Goal: Task Accomplishment & Management: Manage account settings

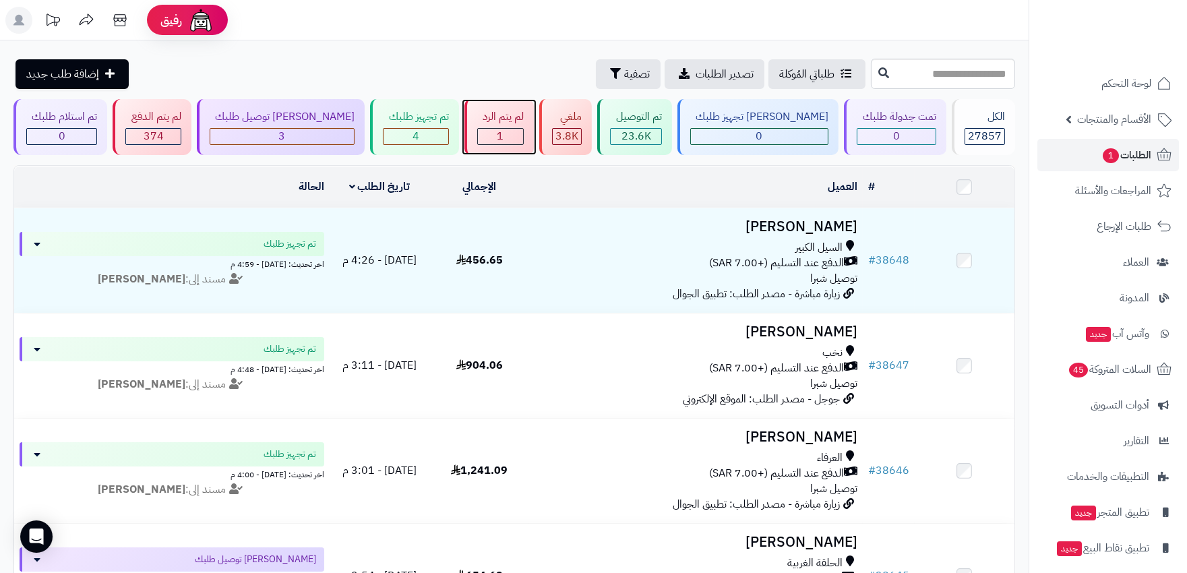
click at [516, 140] on div "1" at bounding box center [500, 137] width 45 height 16
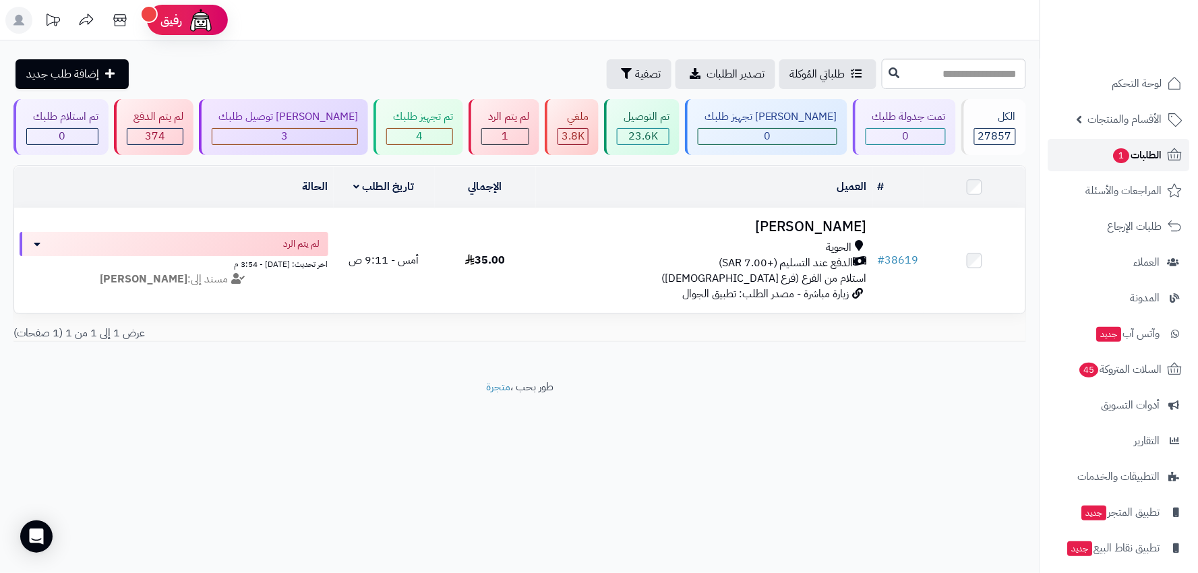
click at [1124, 149] on span "1" at bounding box center [1122, 156] width 18 height 16
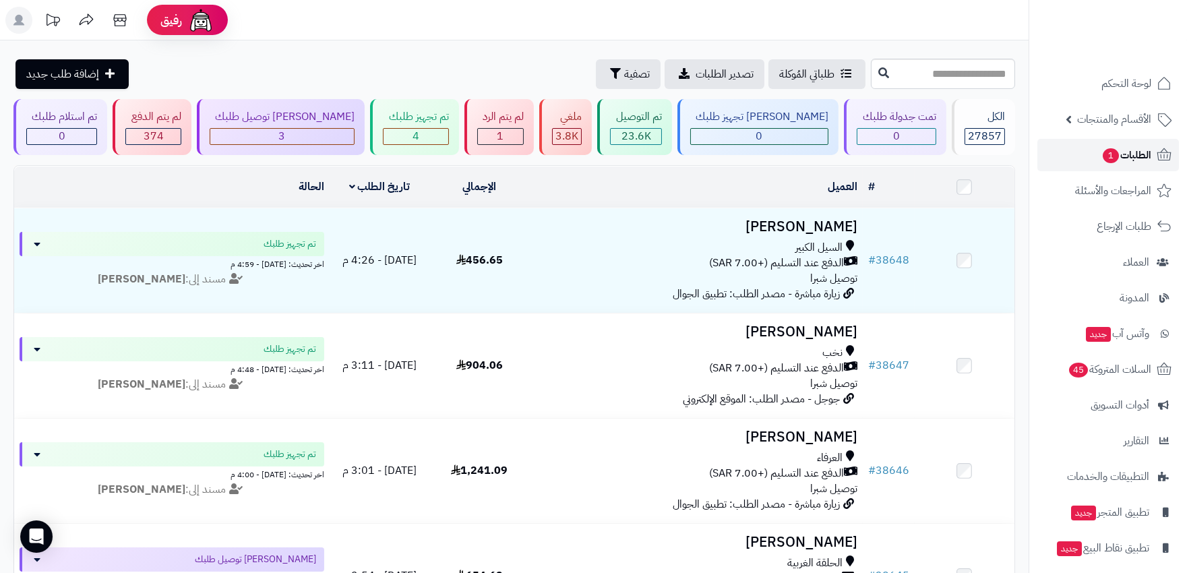
click at [1130, 160] on span "الطلبات 1" at bounding box center [1127, 155] width 50 height 19
click at [1143, 162] on span "الطلبات 1" at bounding box center [1127, 155] width 50 height 19
click at [1093, 165] on link "الطلبات 1" at bounding box center [1109, 155] width 142 height 32
click at [497, 142] on span "1" at bounding box center [500, 136] width 7 height 16
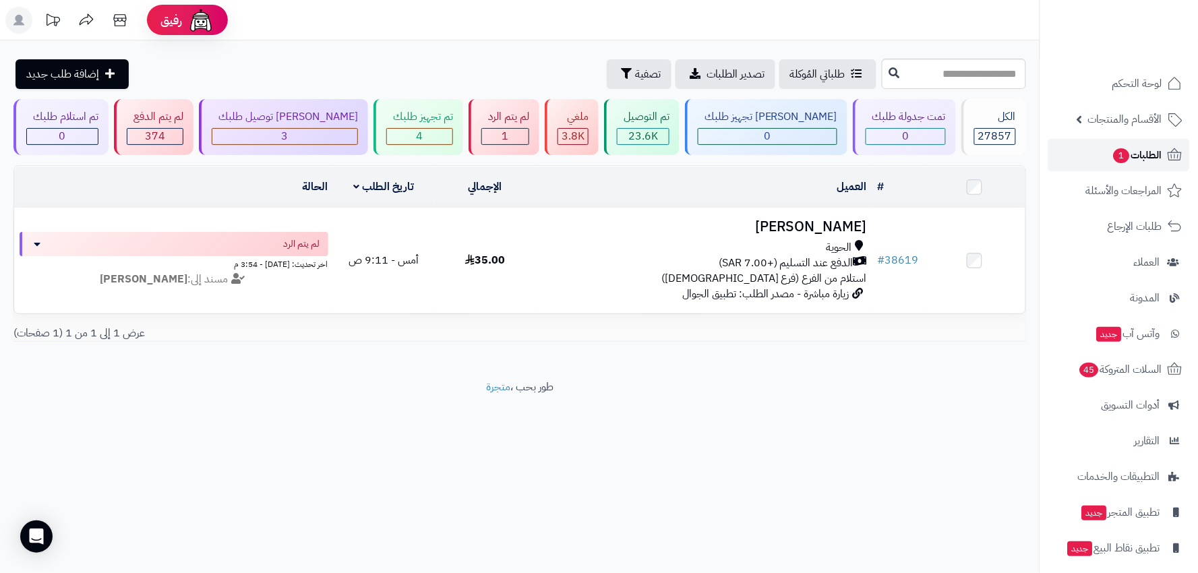
click at [1133, 158] on span "الطلبات 1" at bounding box center [1137, 155] width 50 height 19
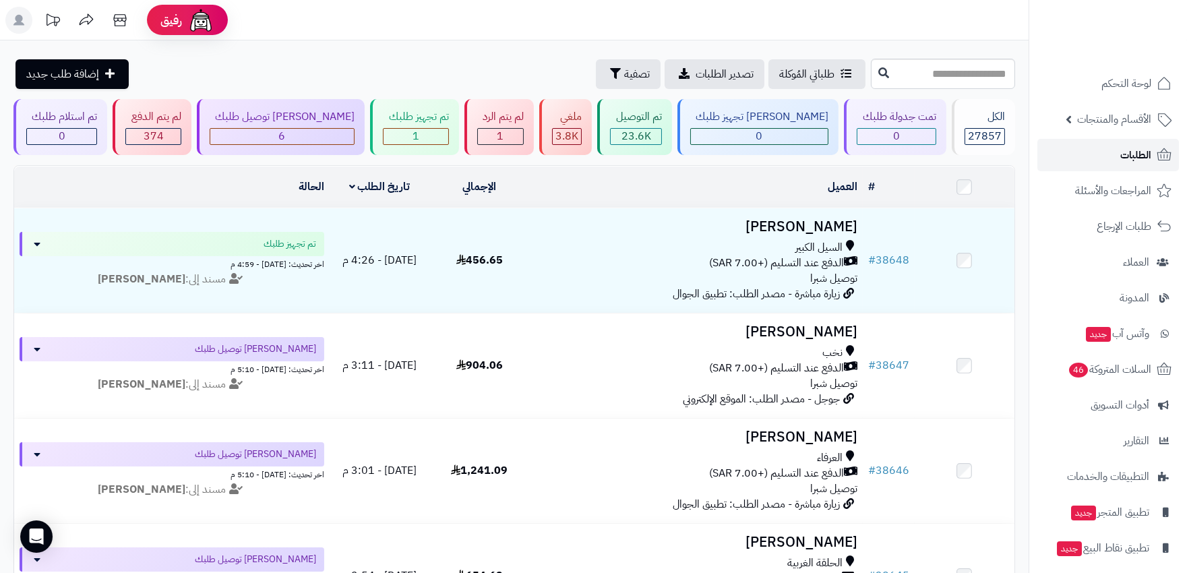
click at [1117, 166] on link "الطلبات" at bounding box center [1109, 155] width 142 height 32
click at [413, 131] on span "1" at bounding box center [416, 136] width 7 height 16
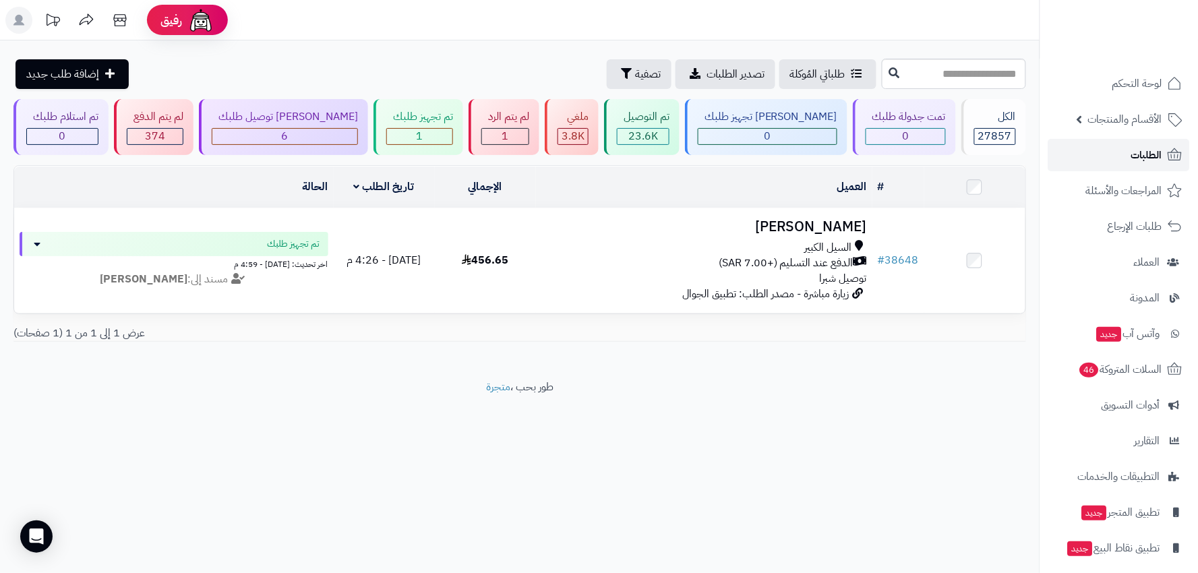
click at [1151, 160] on span "الطلبات" at bounding box center [1146, 155] width 31 height 19
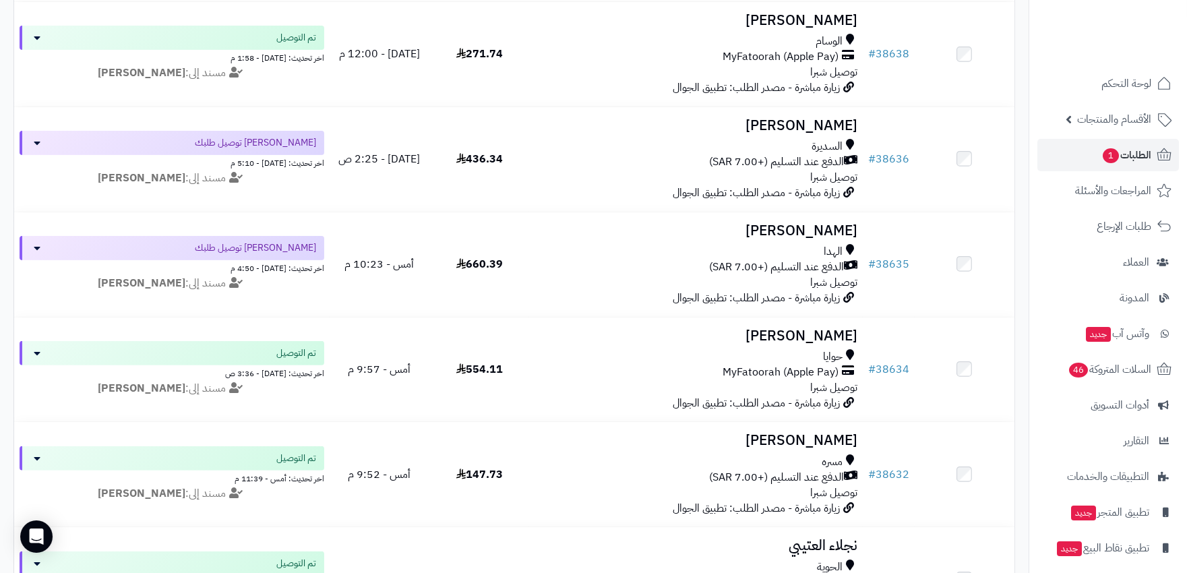
scroll to position [1048, 0]
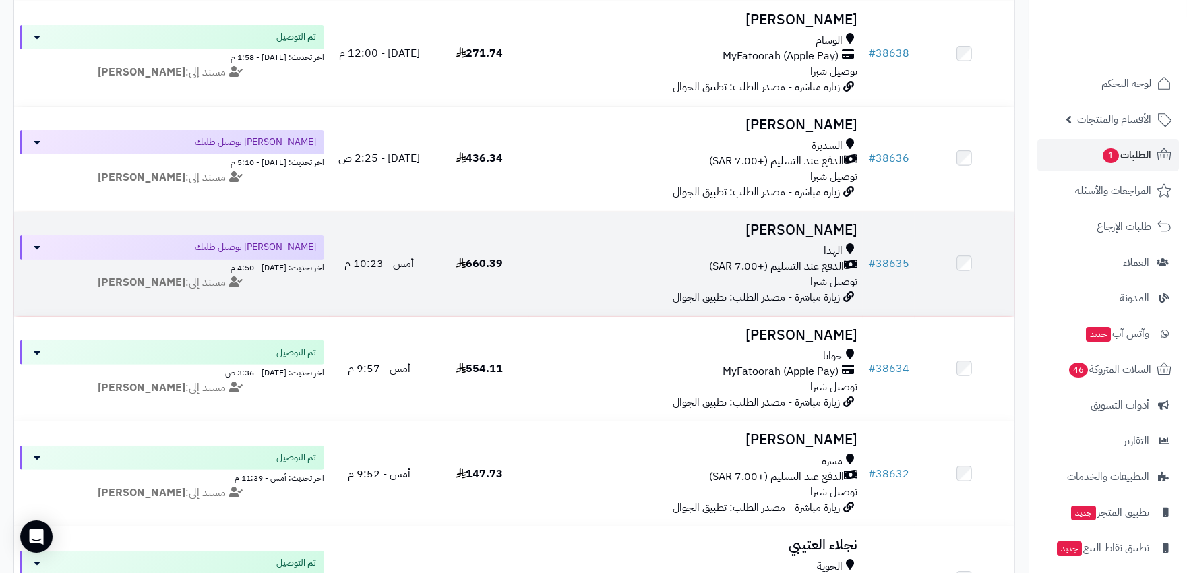
click at [638, 270] on div "الدفع عند التسليم (+7.00 SAR)" at bounding box center [696, 267] width 322 height 16
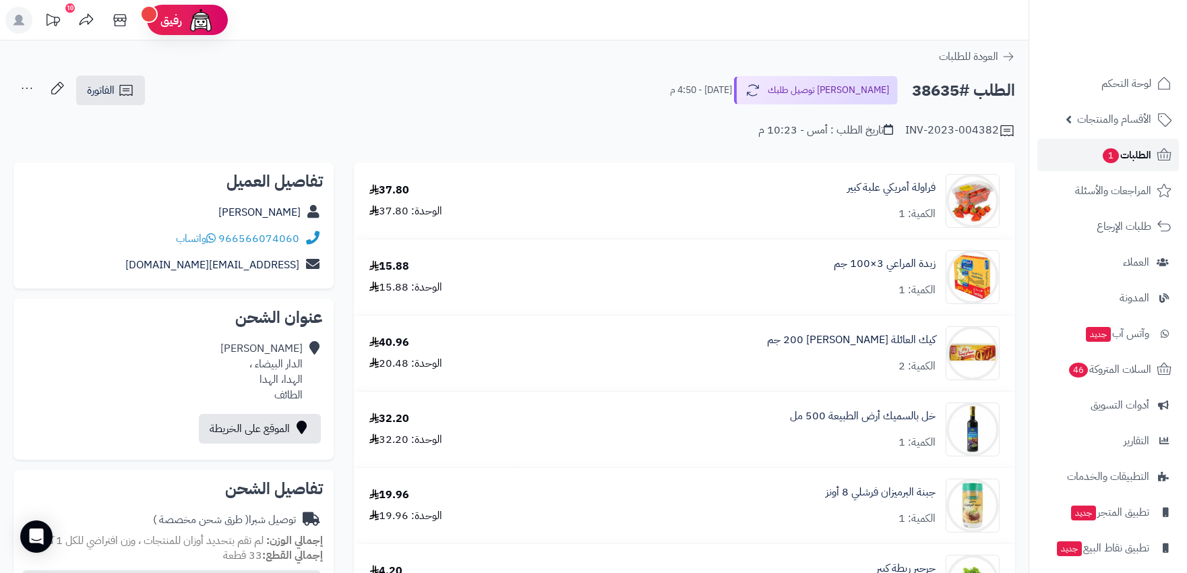
click at [1138, 156] on span "الطلبات 1" at bounding box center [1127, 155] width 50 height 19
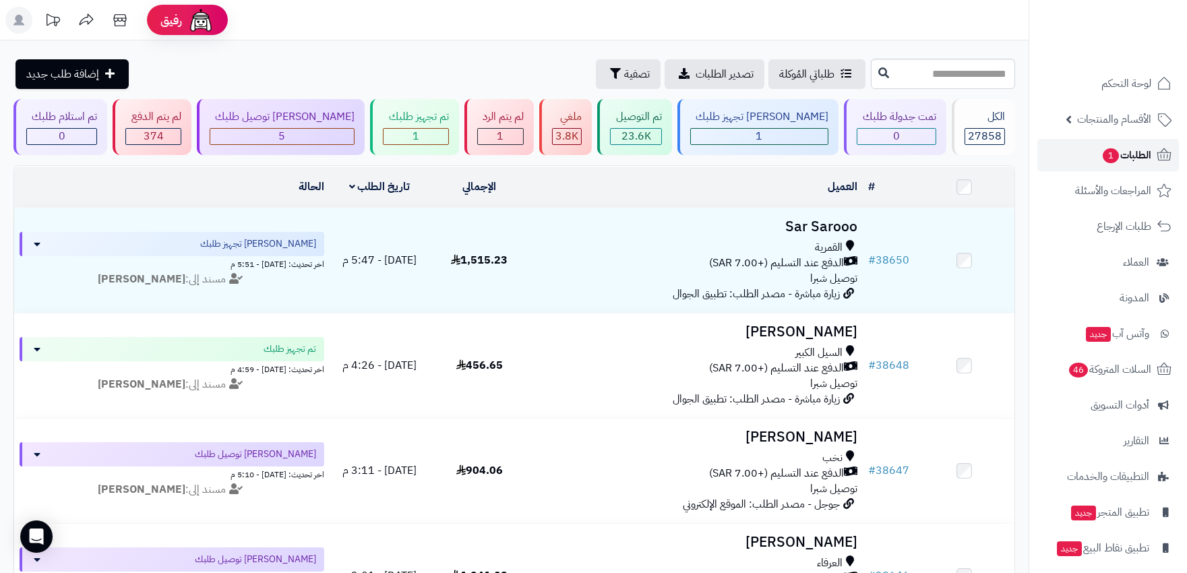
click at [1131, 162] on span "الطلبات 1" at bounding box center [1127, 155] width 50 height 19
click at [1154, 158] on link "الطلبات 1" at bounding box center [1109, 155] width 142 height 32
click at [280, 143] on span "5" at bounding box center [281, 136] width 7 height 16
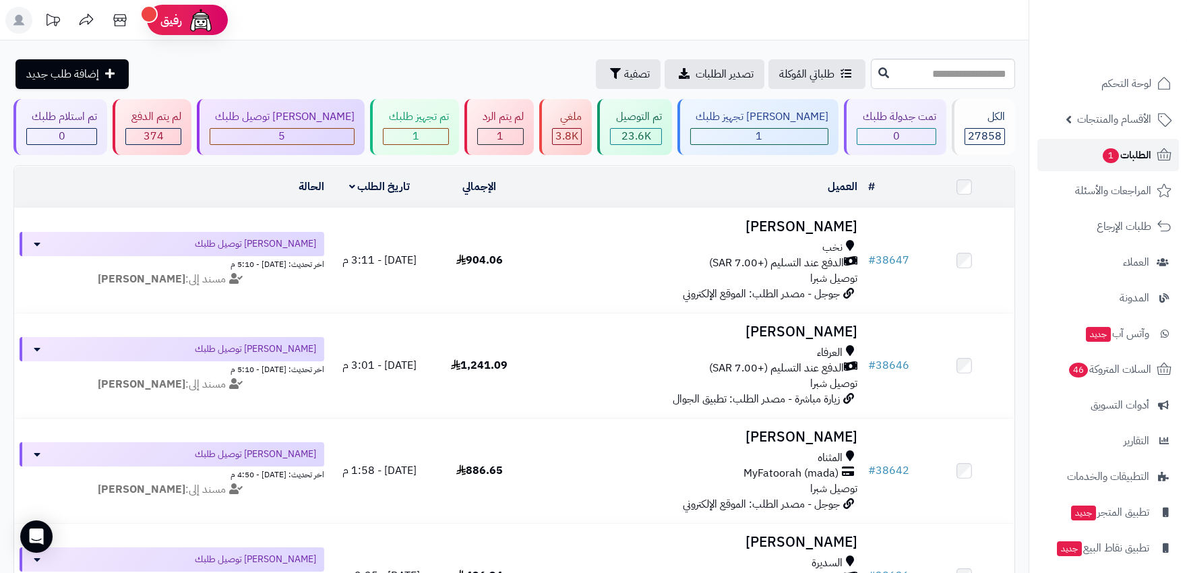
click at [1128, 153] on span "الطلبات 1" at bounding box center [1127, 155] width 50 height 19
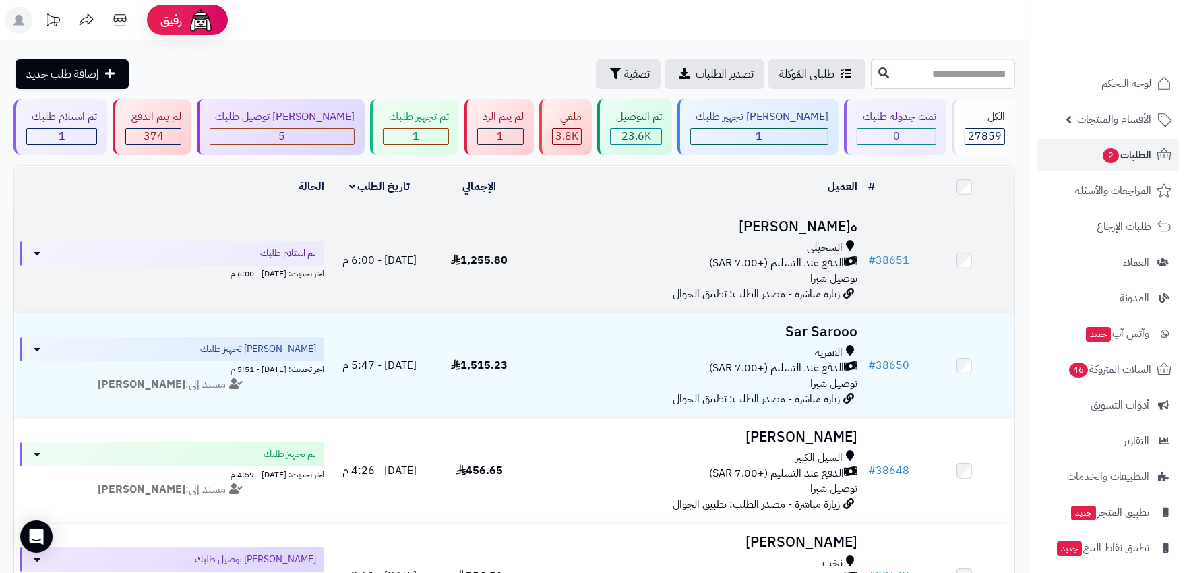
click at [661, 257] on div "الدفع عند التسليم (+7.00 SAR)" at bounding box center [696, 264] width 322 height 16
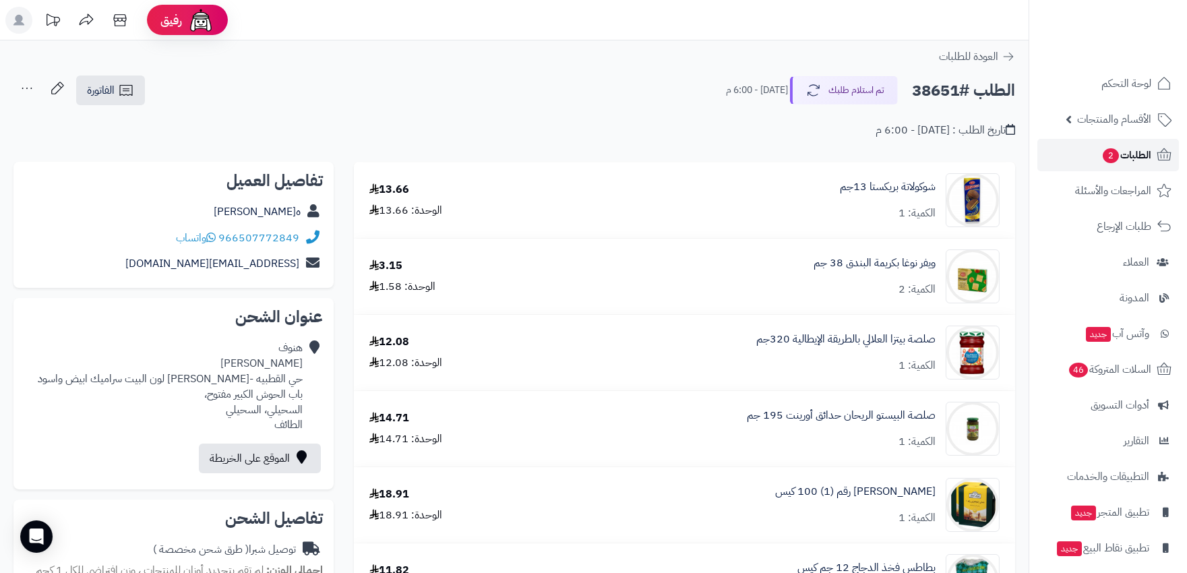
click at [1141, 146] on span "الطلبات 2" at bounding box center [1127, 155] width 50 height 19
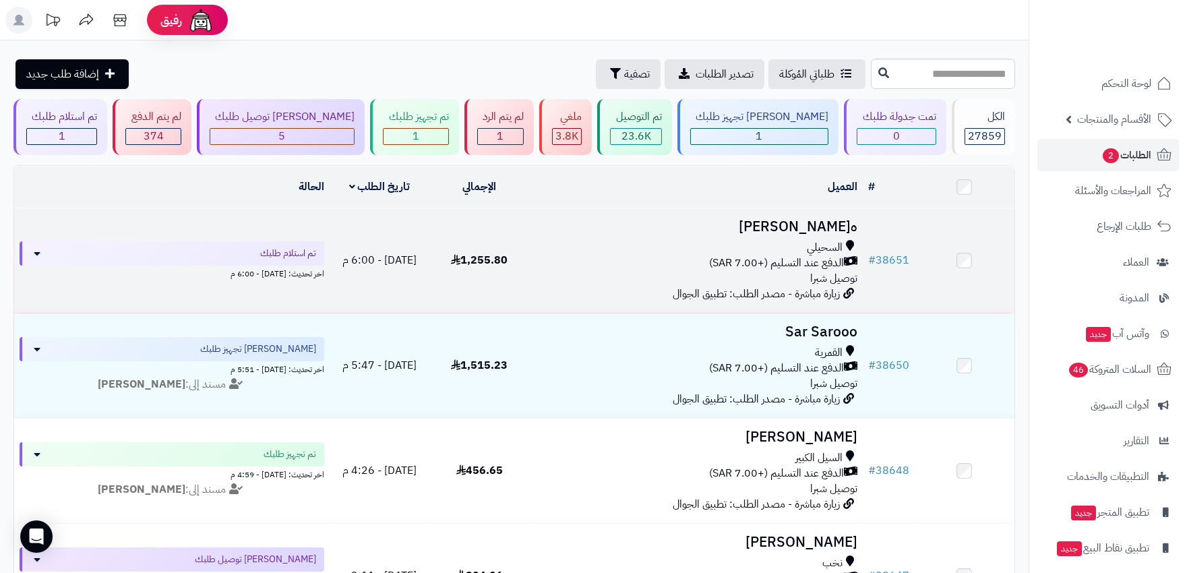
click at [645, 260] on div "الدفع عند التسليم (+7.00 SAR)" at bounding box center [696, 264] width 322 height 16
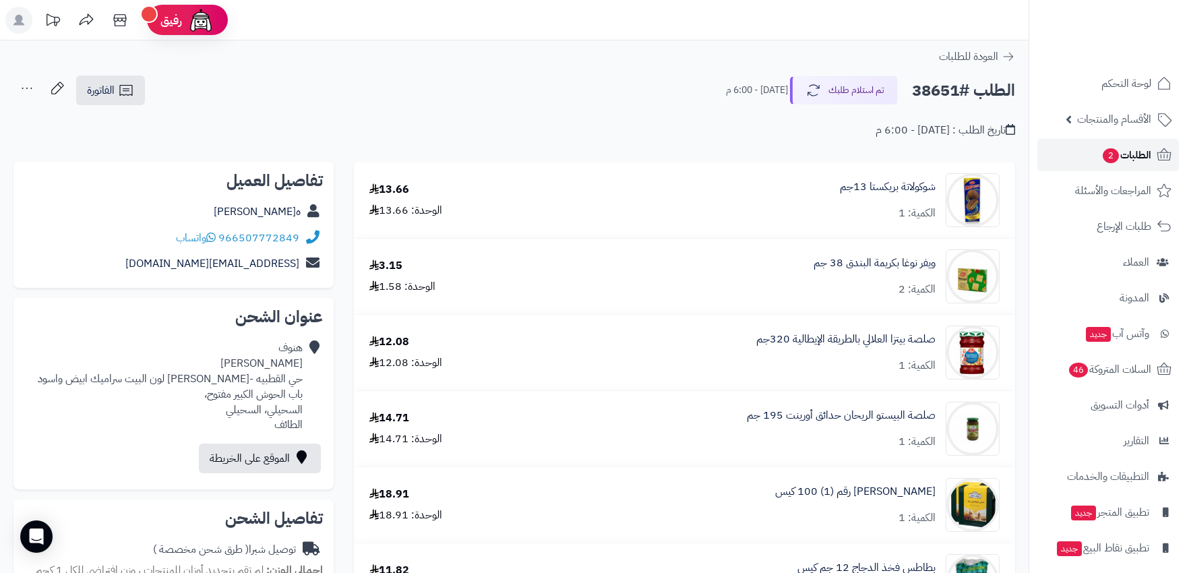
click at [1098, 139] on link "الطلبات 2" at bounding box center [1109, 155] width 142 height 32
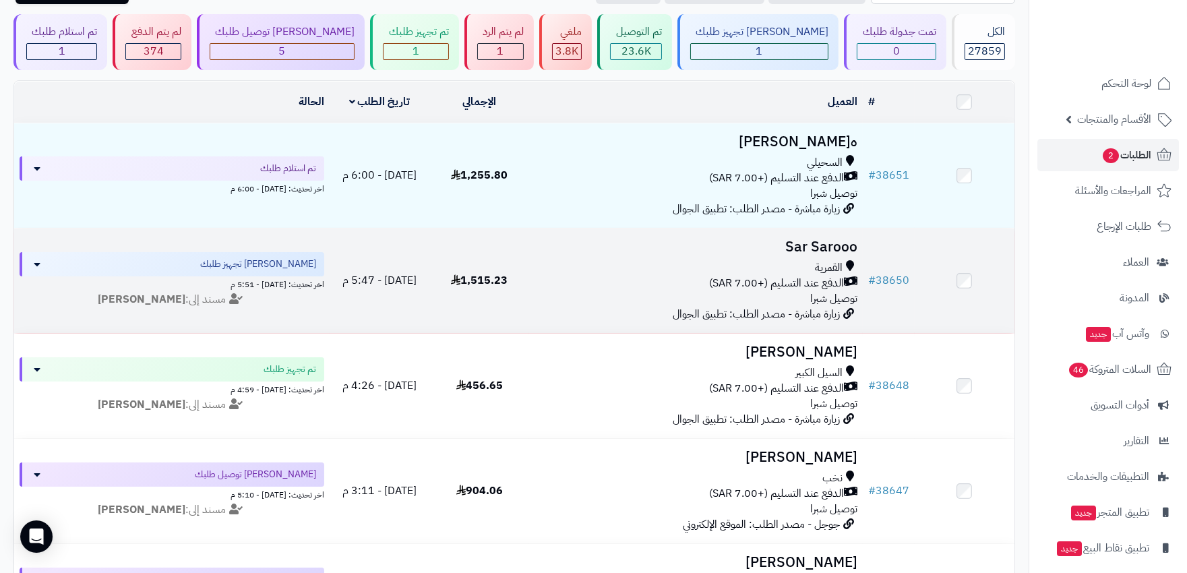
scroll to position [225, 0]
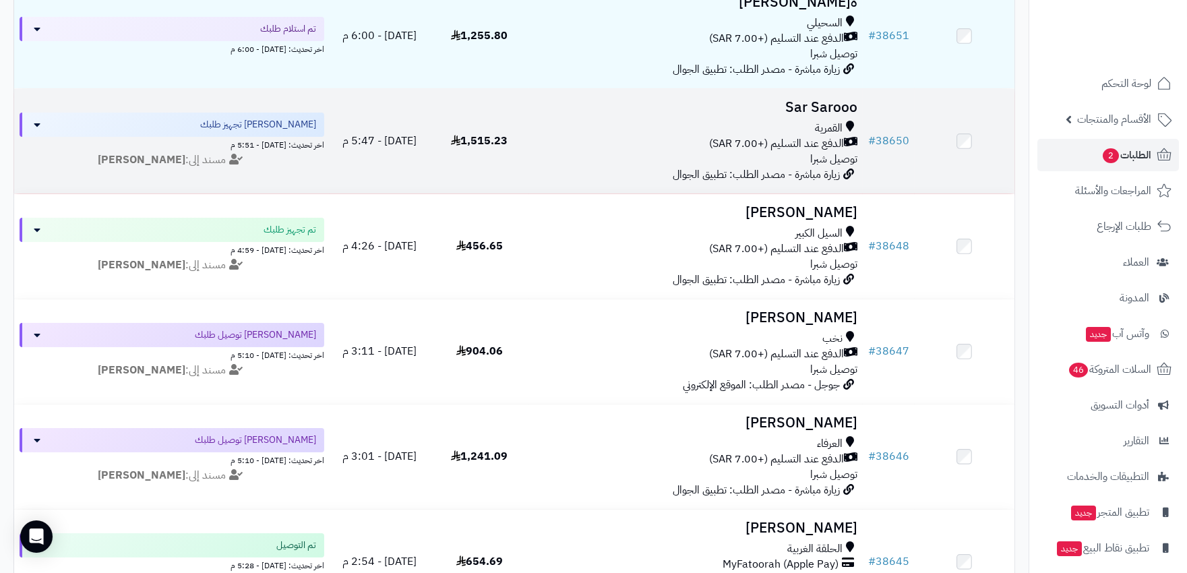
click at [649, 136] on div "الدفع عند التسليم (+7.00 SAR)" at bounding box center [696, 144] width 322 height 16
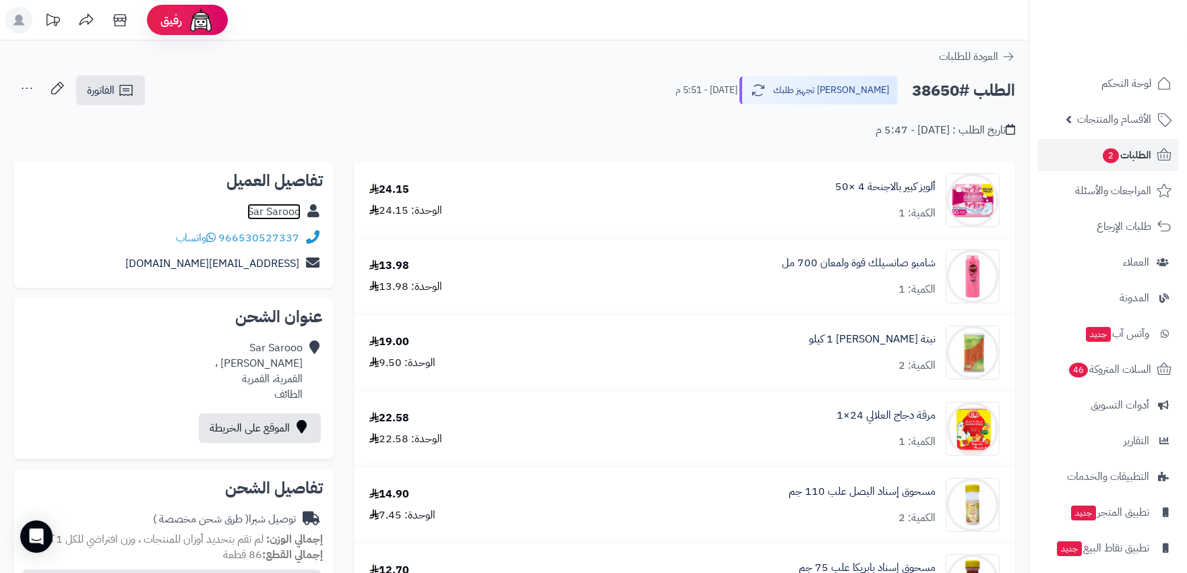
click at [280, 206] on link "Sar Sarooo" at bounding box center [273, 212] width 53 height 16
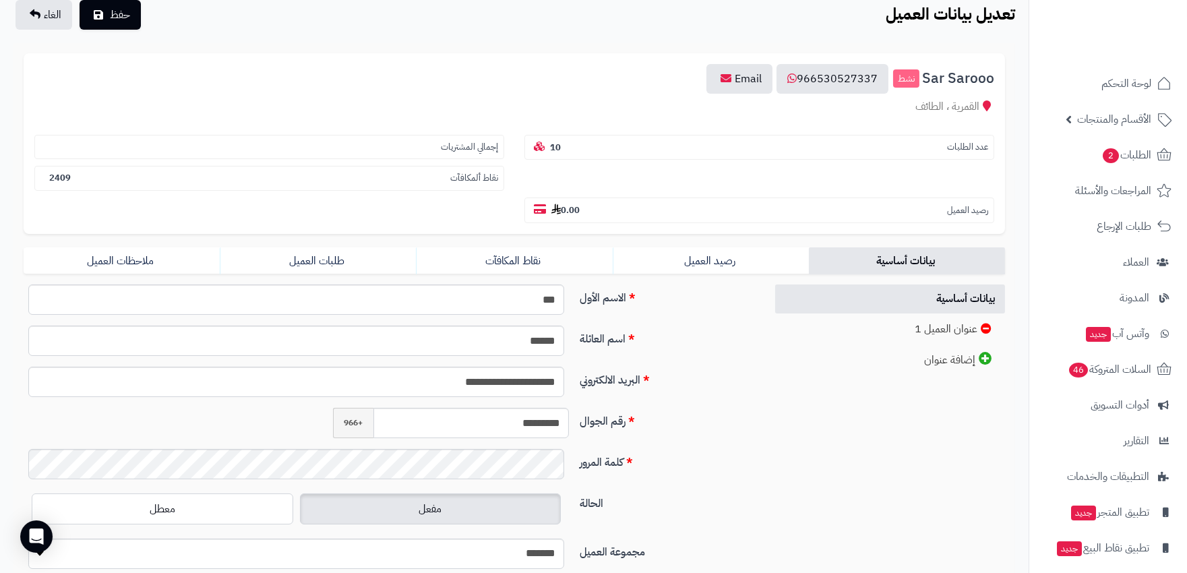
scroll to position [150, 0]
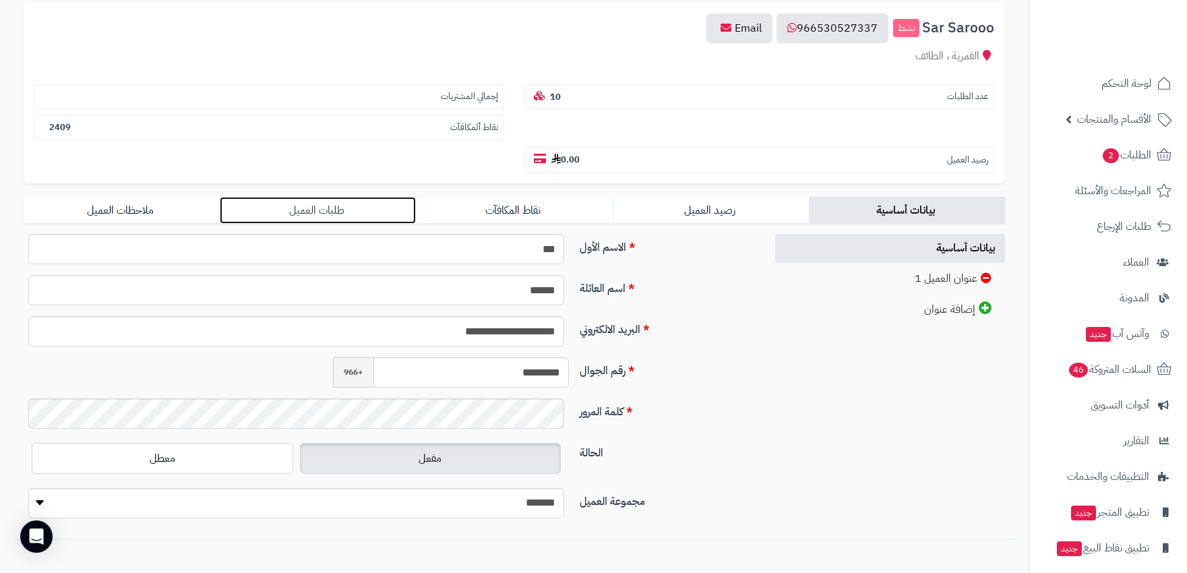
click at [336, 197] on link "طلبات العميل" at bounding box center [318, 210] width 196 height 27
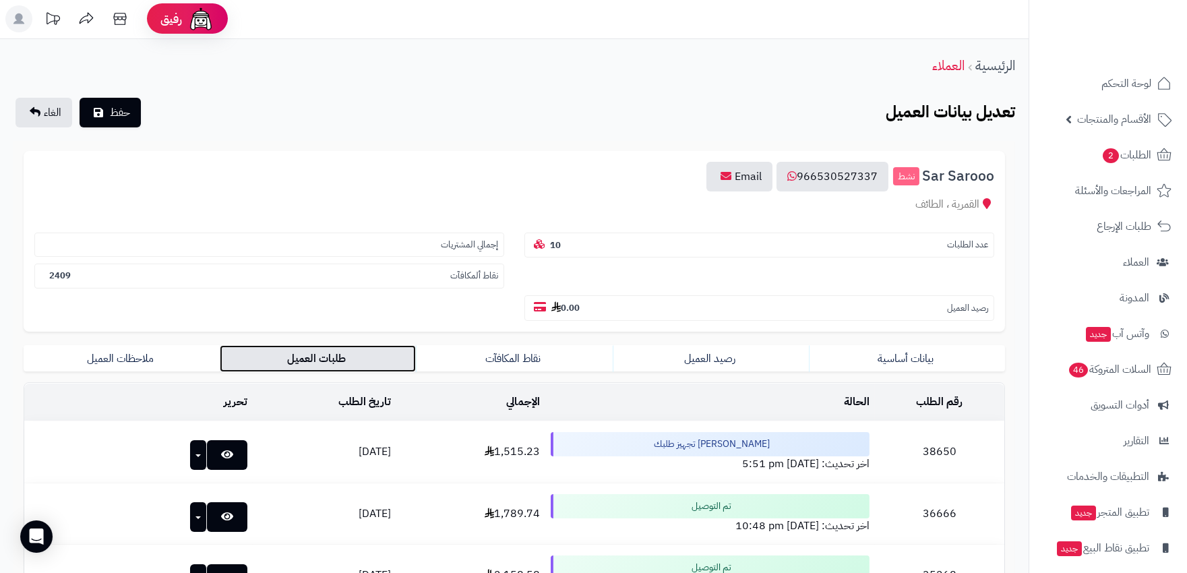
scroll to position [0, 0]
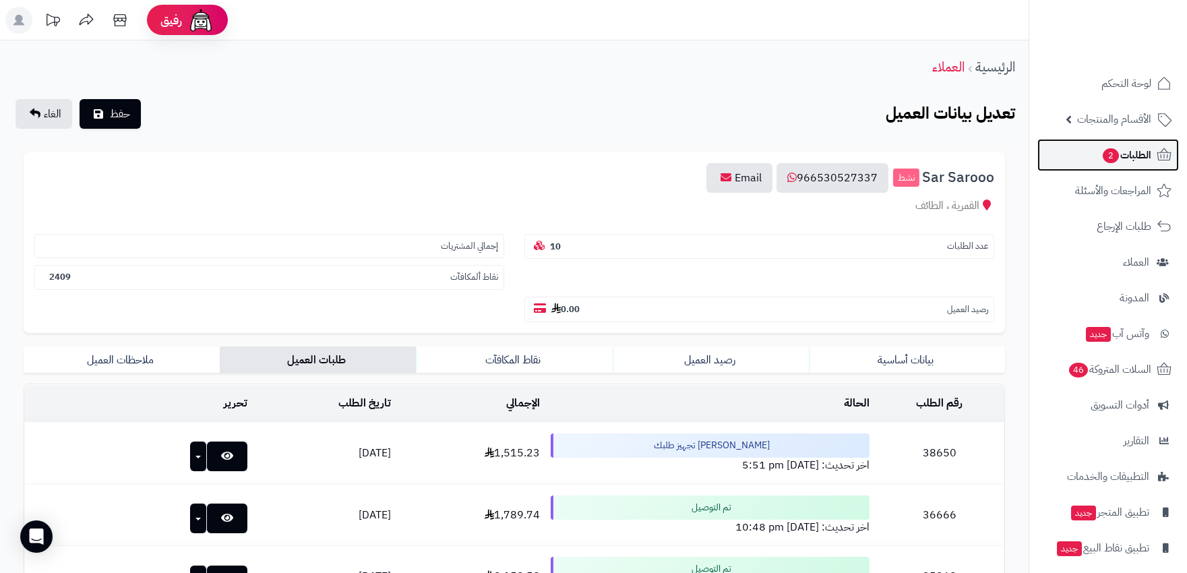
click at [1129, 156] on span "الطلبات 2" at bounding box center [1127, 155] width 50 height 19
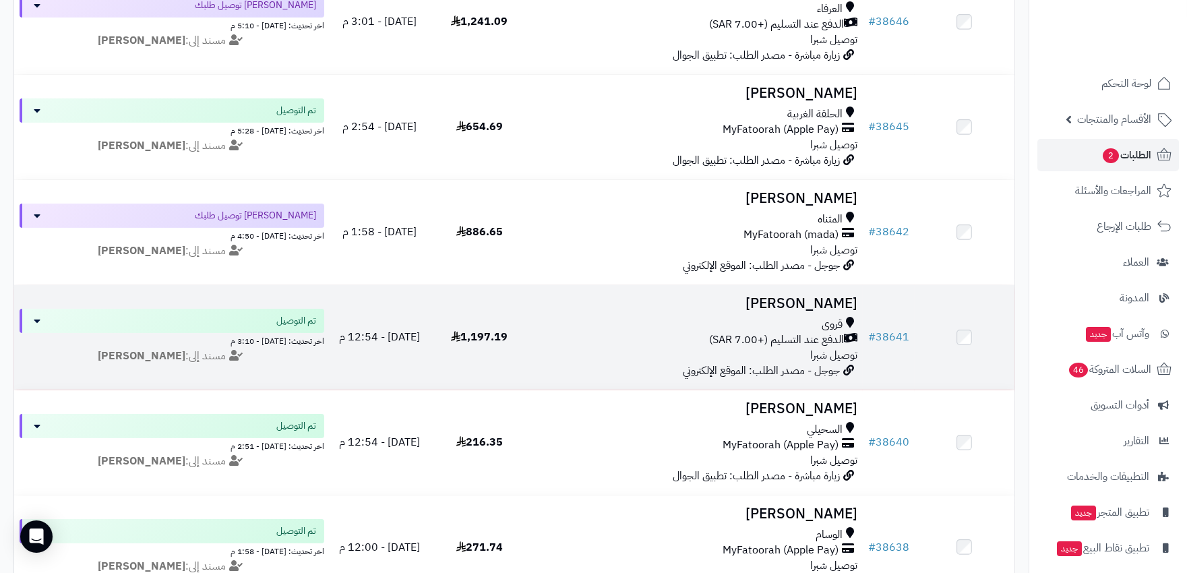
scroll to position [674, 0]
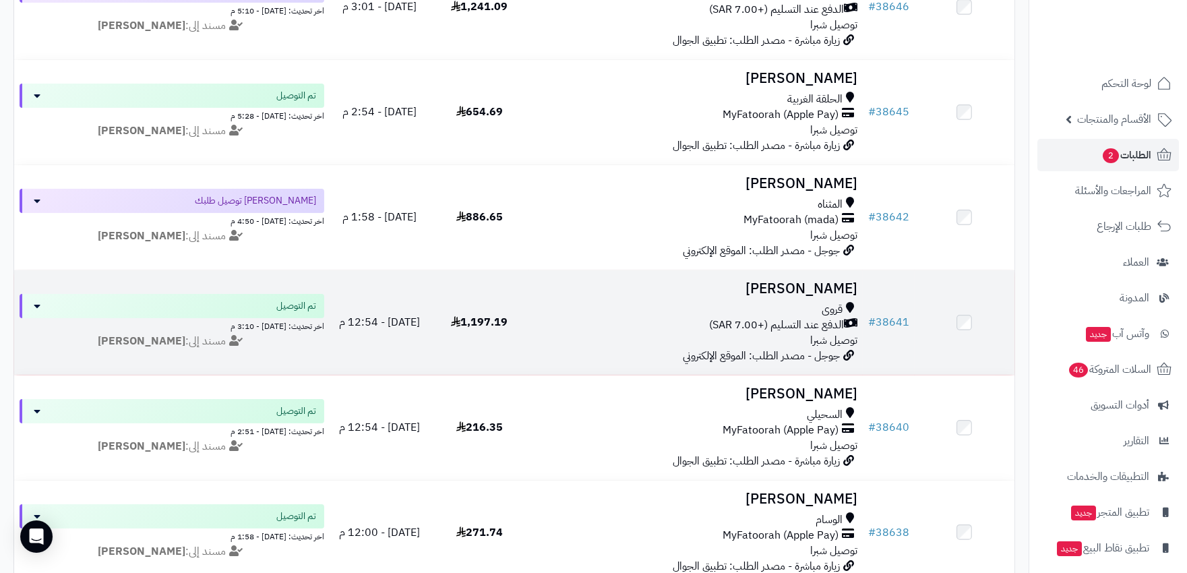
click at [632, 319] on div "الدفع عند التسليم (+7.00 SAR)" at bounding box center [696, 326] width 322 height 16
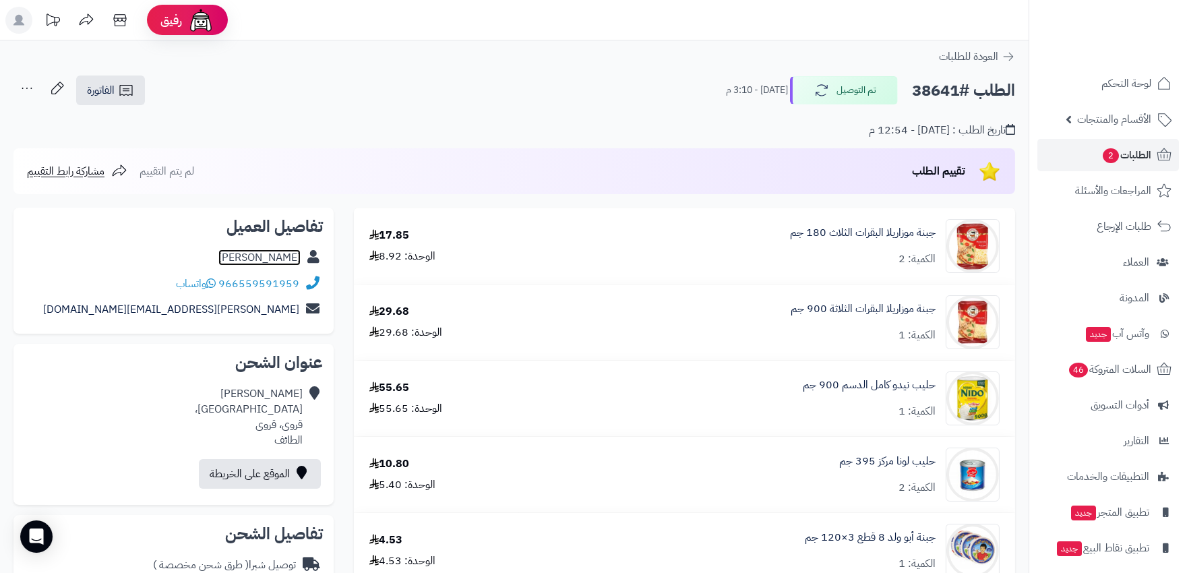
click at [282, 253] on link "ساره سلره" at bounding box center [259, 257] width 82 height 16
click at [1121, 157] on span "الطلبات 2" at bounding box center [1127, 155] width 50 height 19
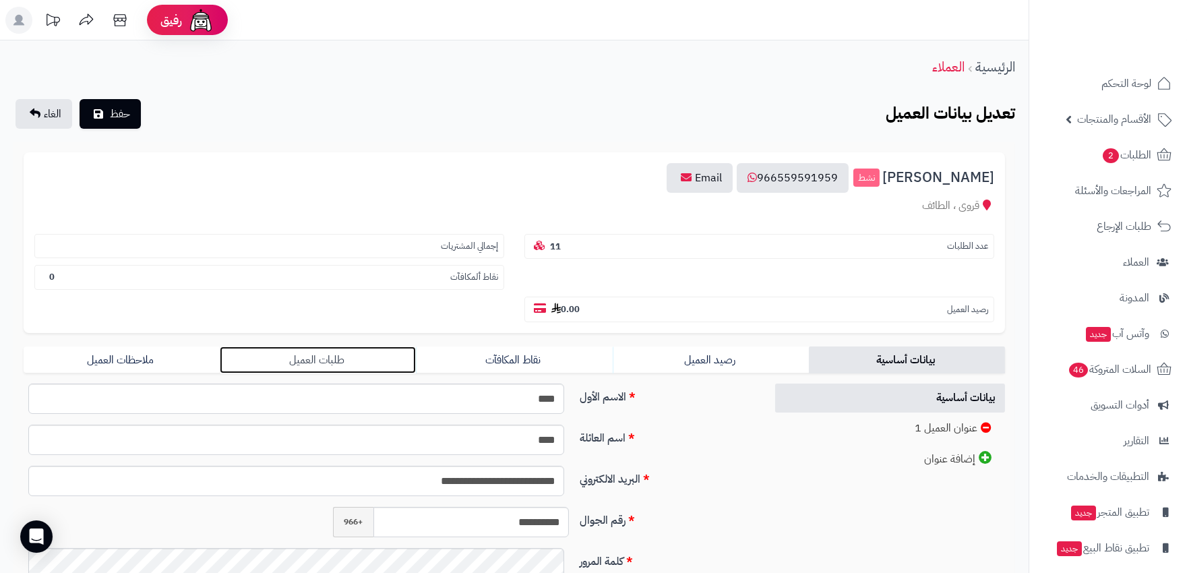
click at [334, 347] on link "طلبات العميل" at bounding box center [318, 360] width 196 height 27
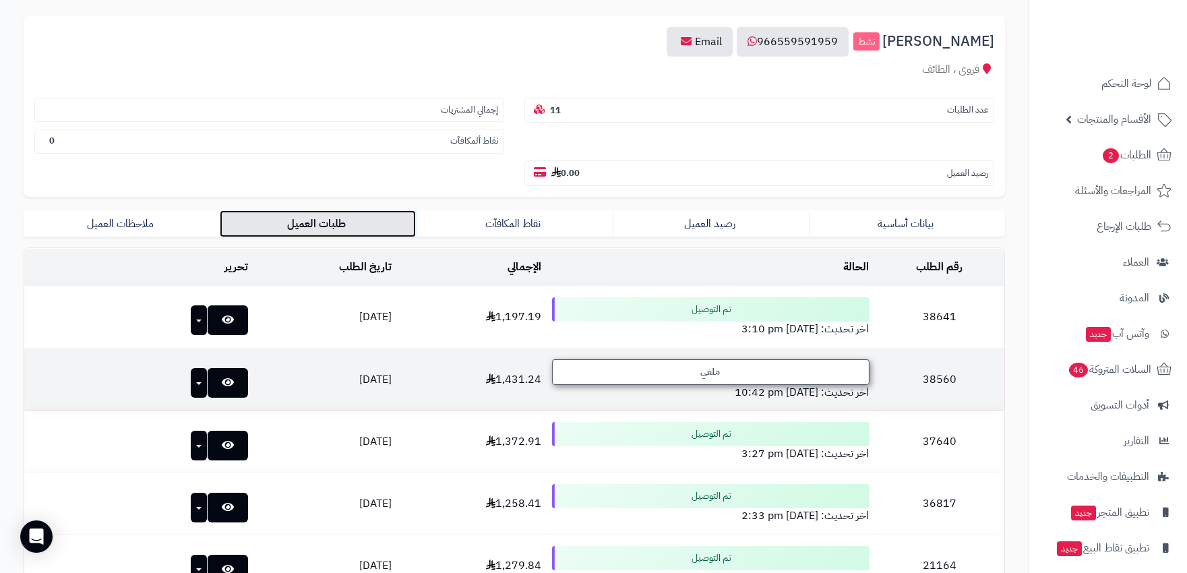
scroll to position [299, 0]
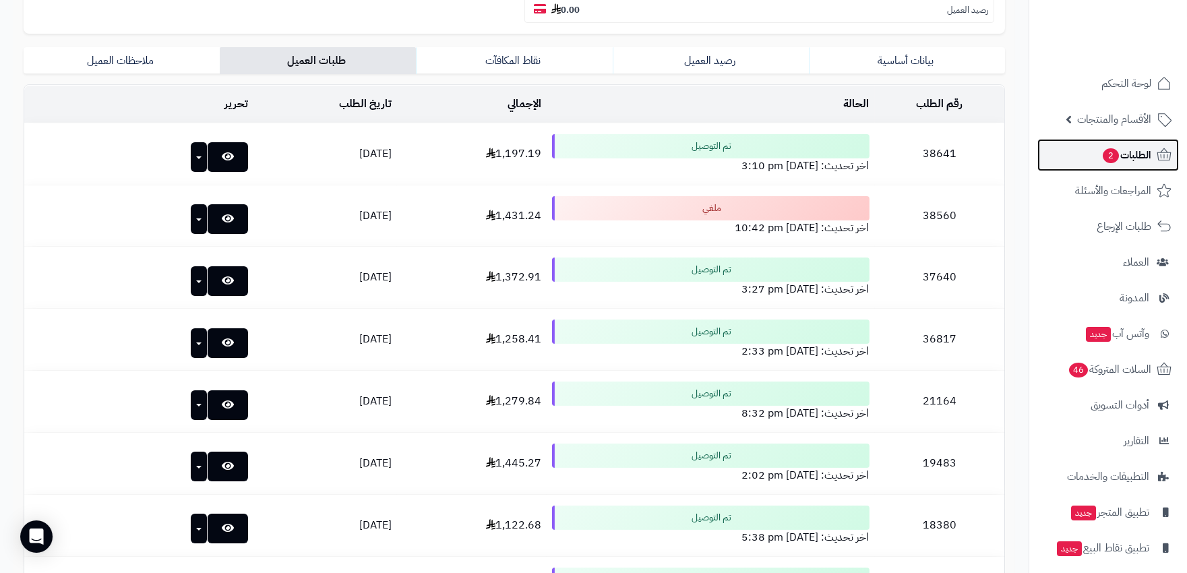
click at [1117, 150] on span "الطلبات 2" at bounding box center [1127, 155] width 50 height 19
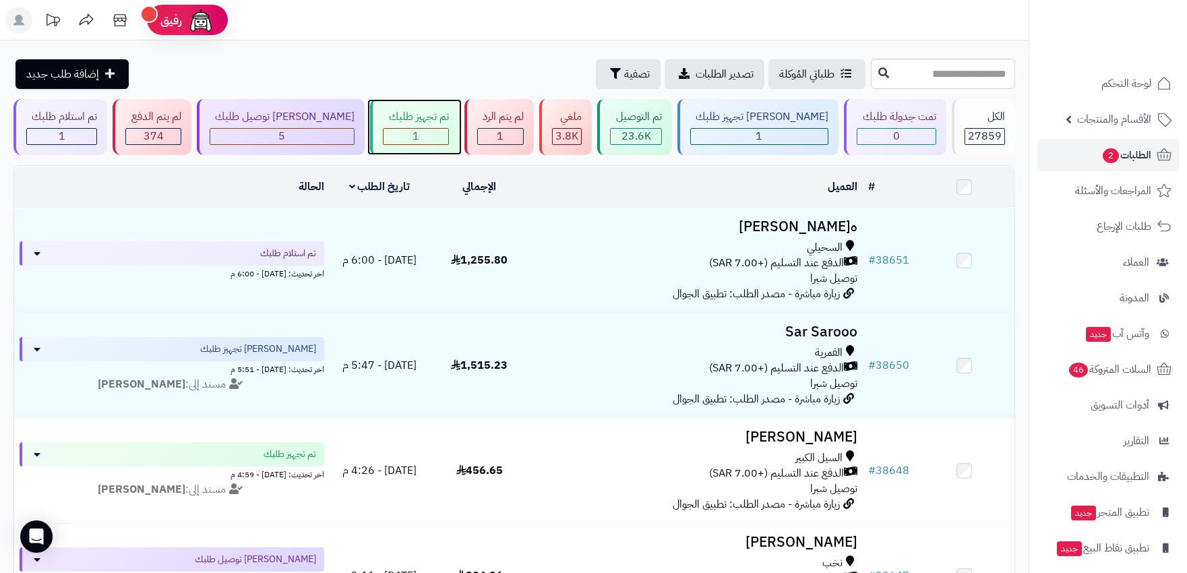
click at [411, 135] on div "1" at bounding box center [416, 137] width 64 height 16
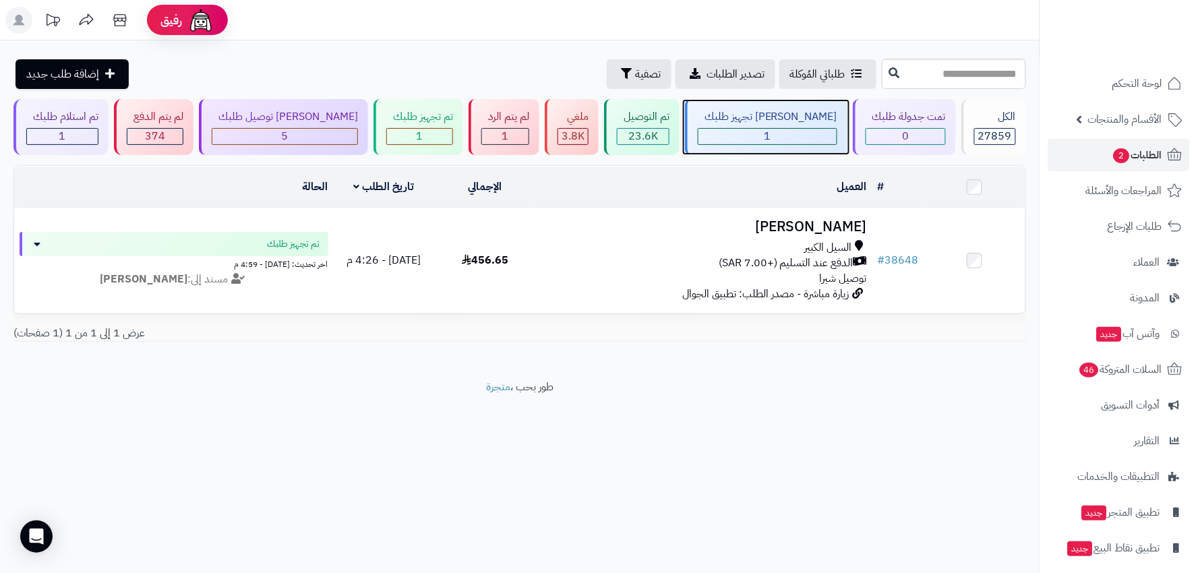
click at [794, 137] on div "1" at bounding box center [767, 137] width 138 height 16
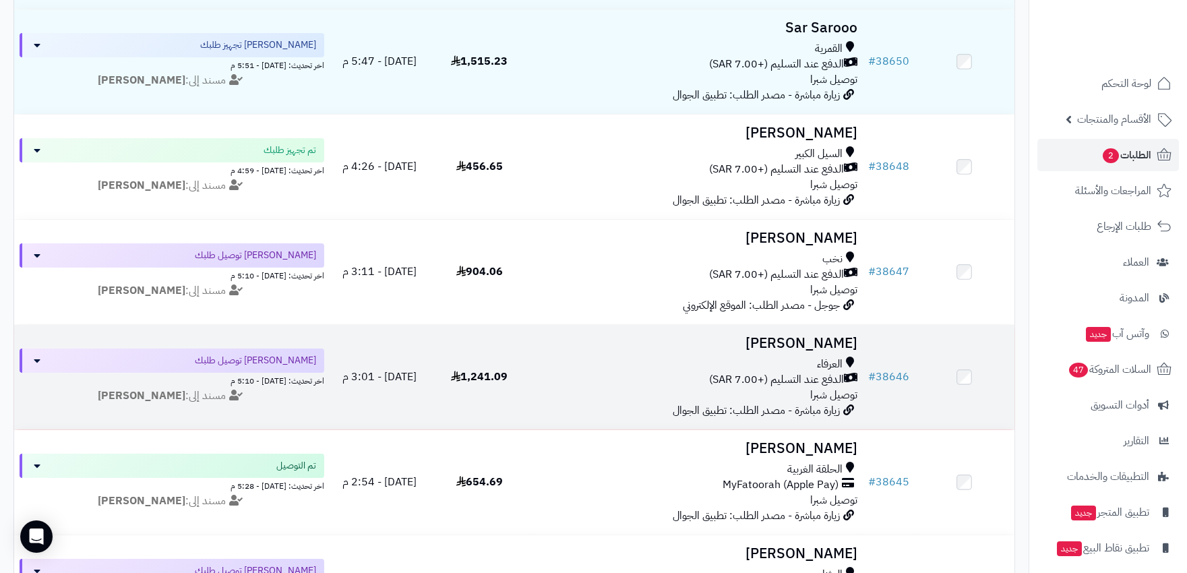
scroll to position [374, 0]
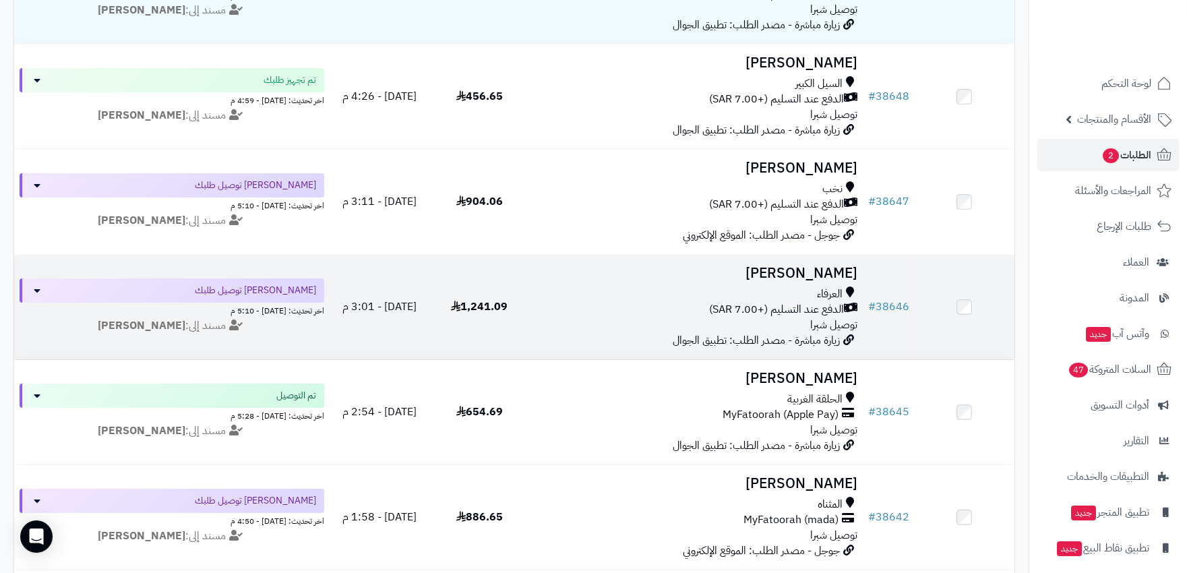
click at [634, 294] on div "العرفاء" at bounding box center [696, 295] width 322 height 16
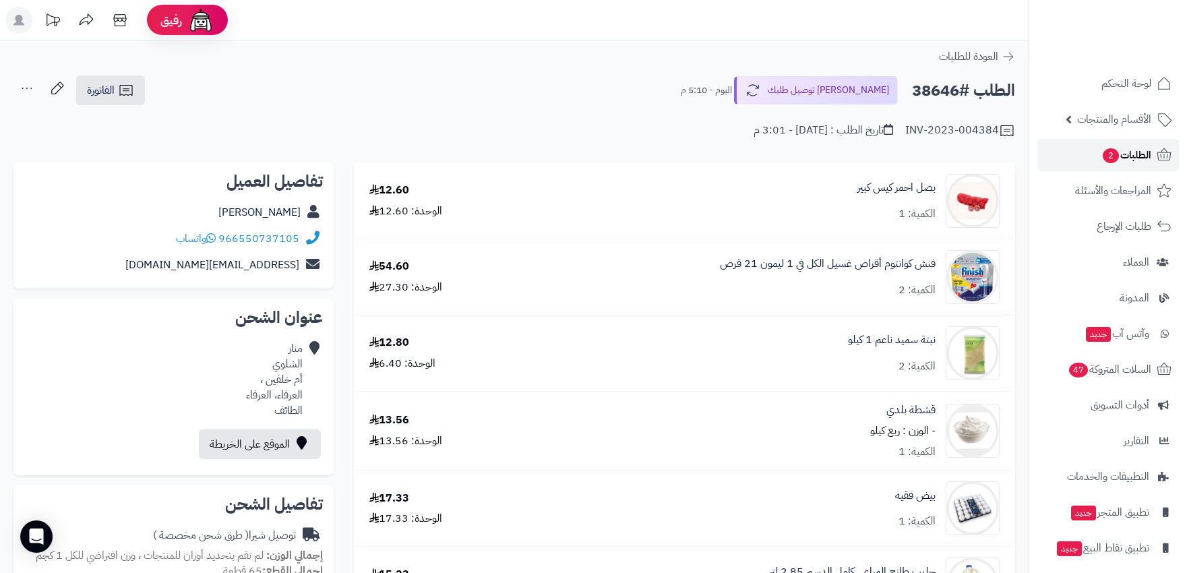
click at [1124, 151] on span "الطلبات 2" at bounding box center [1127, 155] width 50 height 19
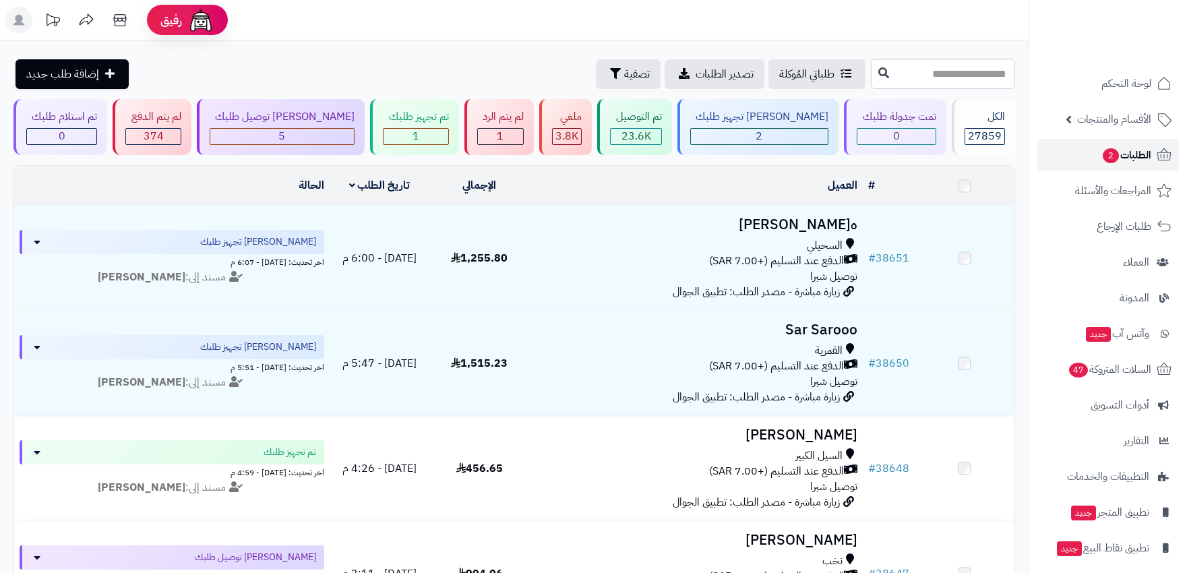
click at [1124, 151] on span "الطلبات 2" at bounding box center [1127, 155] width 50 height 19
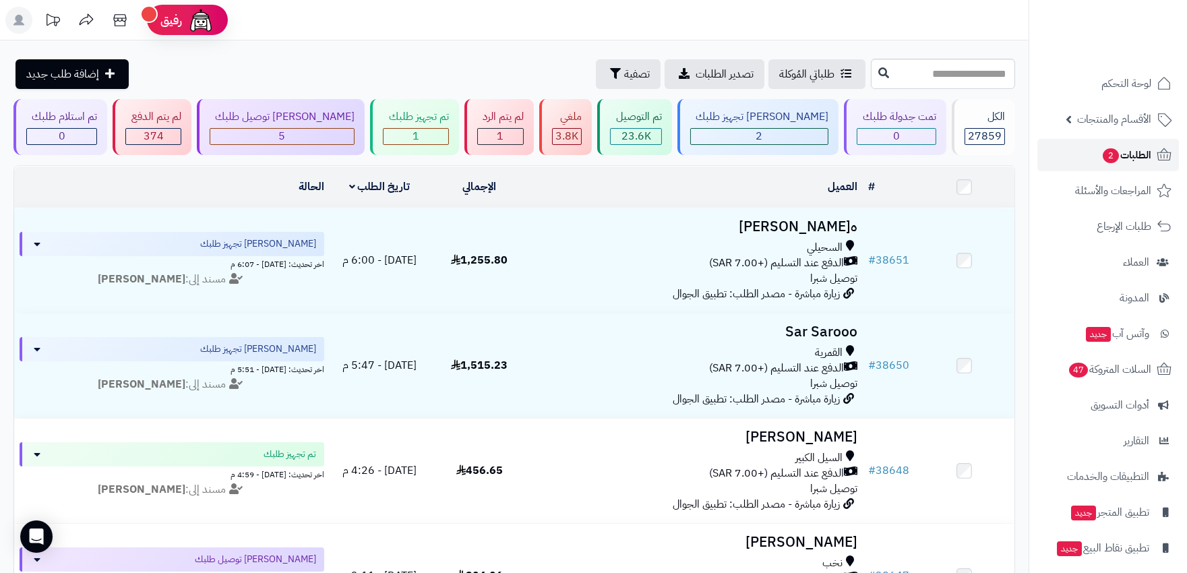
click at [1126, 152] on span "الطلبات 2" at bounding box center [1127, 155] width 50 height 19
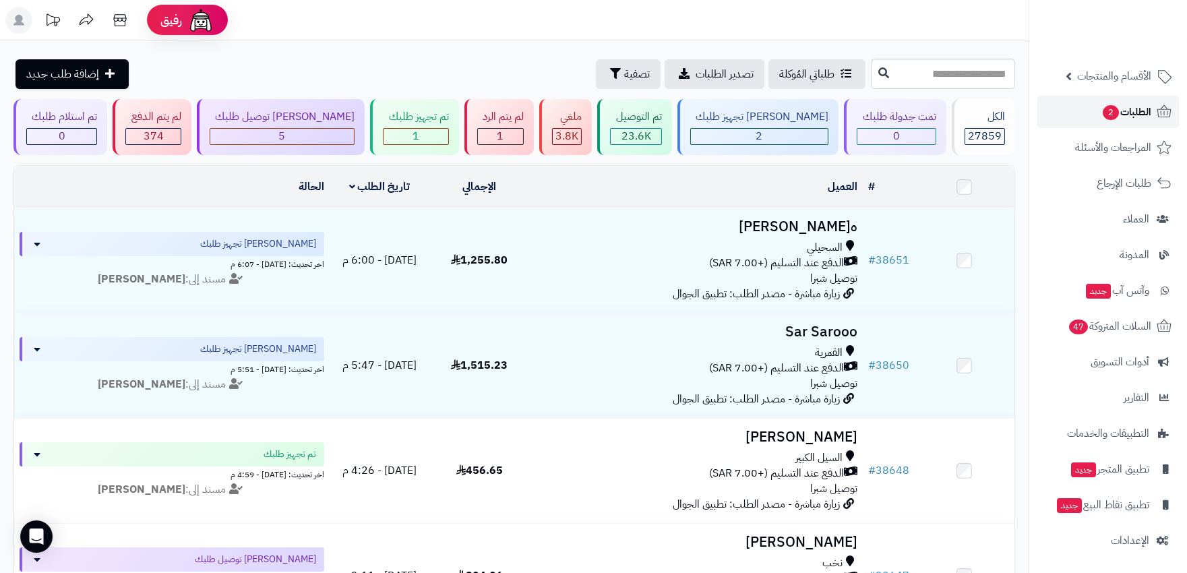
click at [1146, 113] on span "الطلبات 2" at bounding box center [1127, 111] width 50 height 19
